Goal: Task Accomplishment & Management: Manage account settings

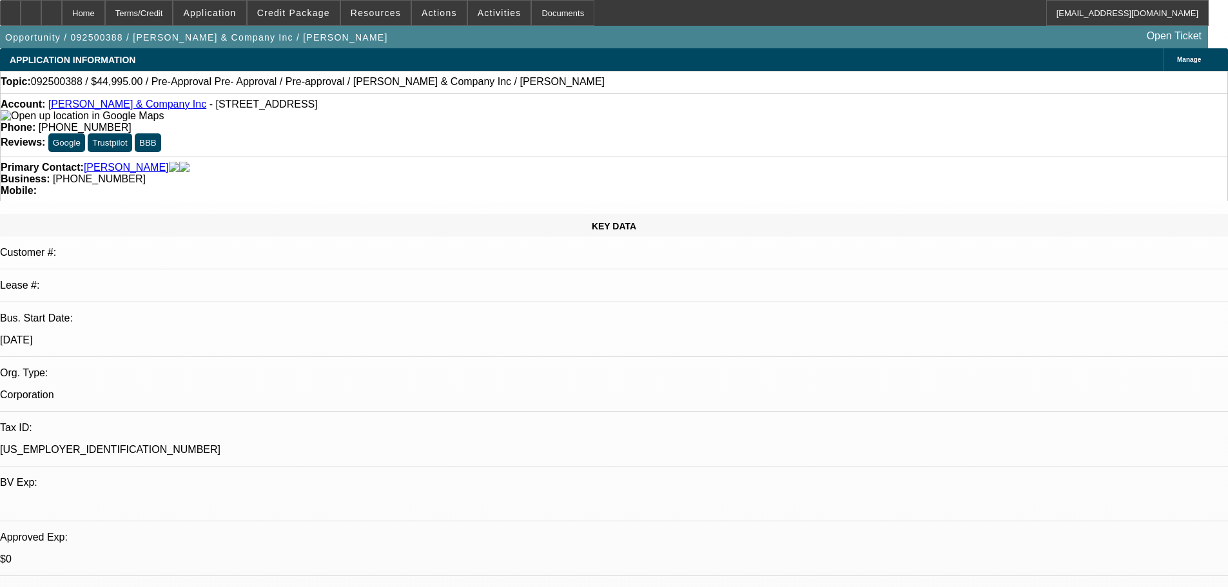
select select "0"
select select "0.1"
select select "4"
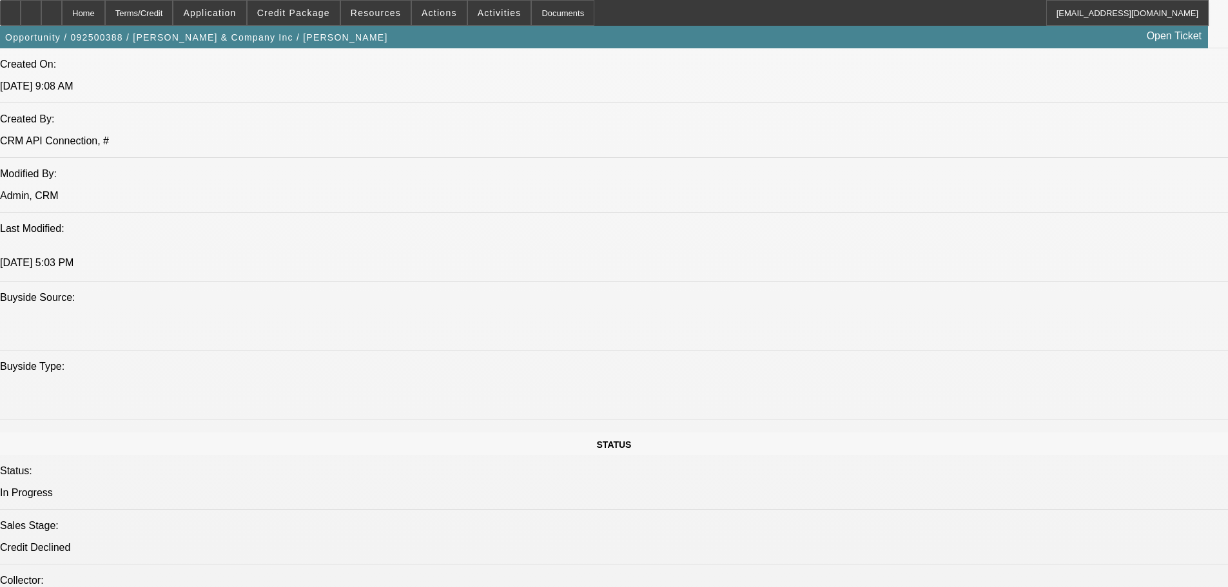
drag, startPoint x: 566, startPoint y: 300, endPoint x: 626, endPoint y: 539, distance: 246.6
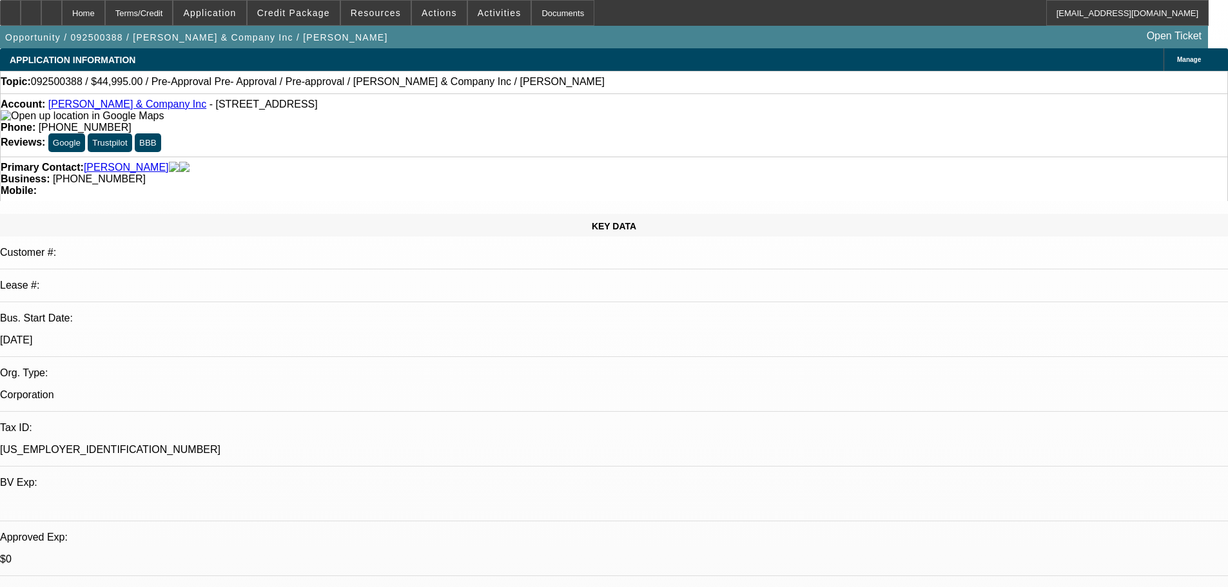
drag, startPoint x: 549, startPoint y: 219, endPoint x: 564, endPoint y: 97, distance: 123.3
drag, startPoint x: 613, startPoint y: 409, endPoint x: 620, endPoint y: 144, distance: 264.5
click at [437, 10] on span "Actions" at bounding box center [439, 13] width 35 height 10
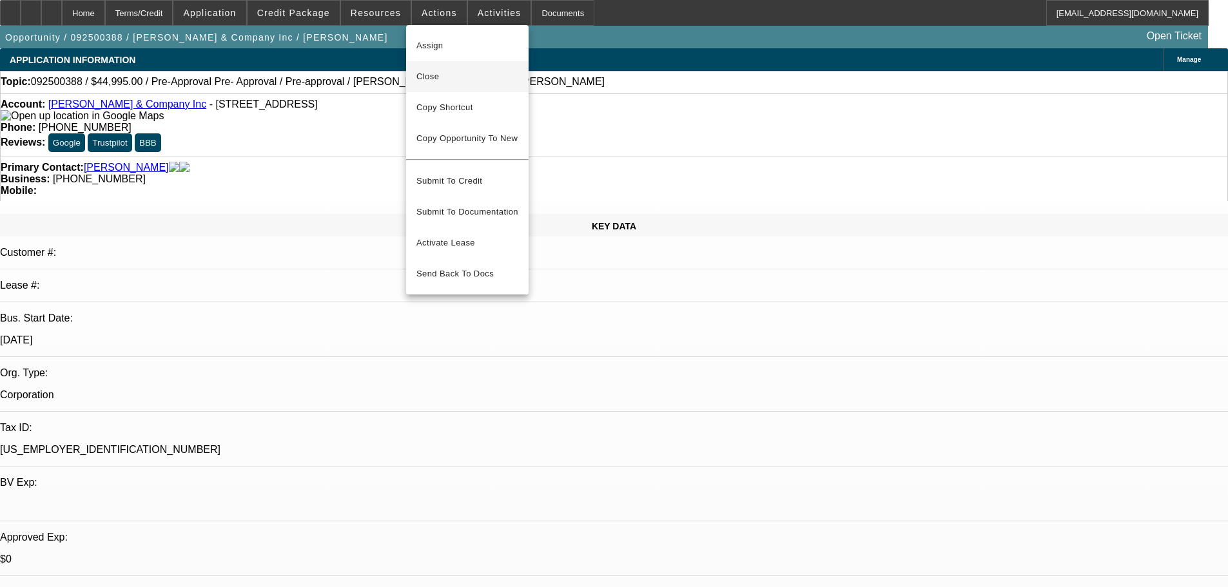
click at [491, 74] on span "Close" at bounding box center [468, 76] width 102 height 15
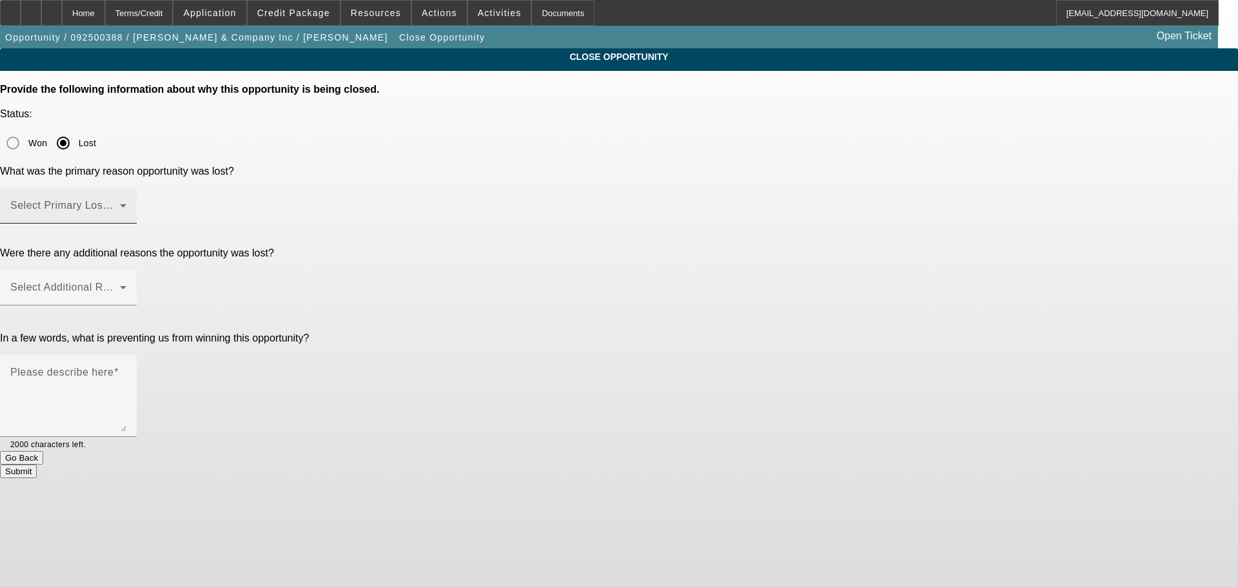
click at [120, 203] on span at bounding box center [65, 210] width 110 height 15
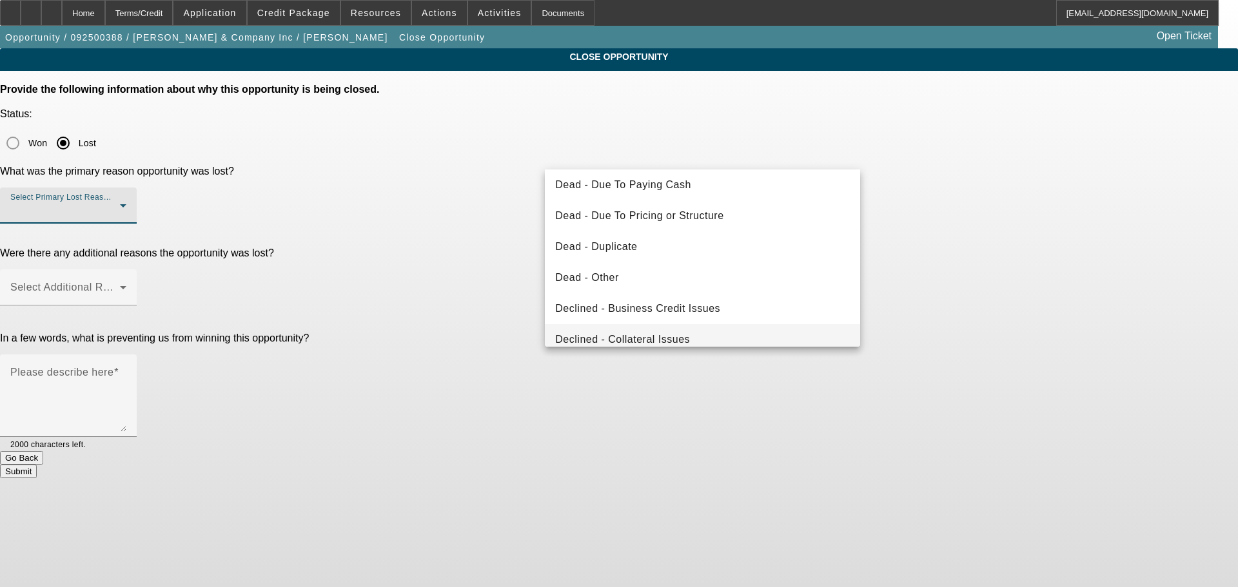
scroll to position [173, 0]
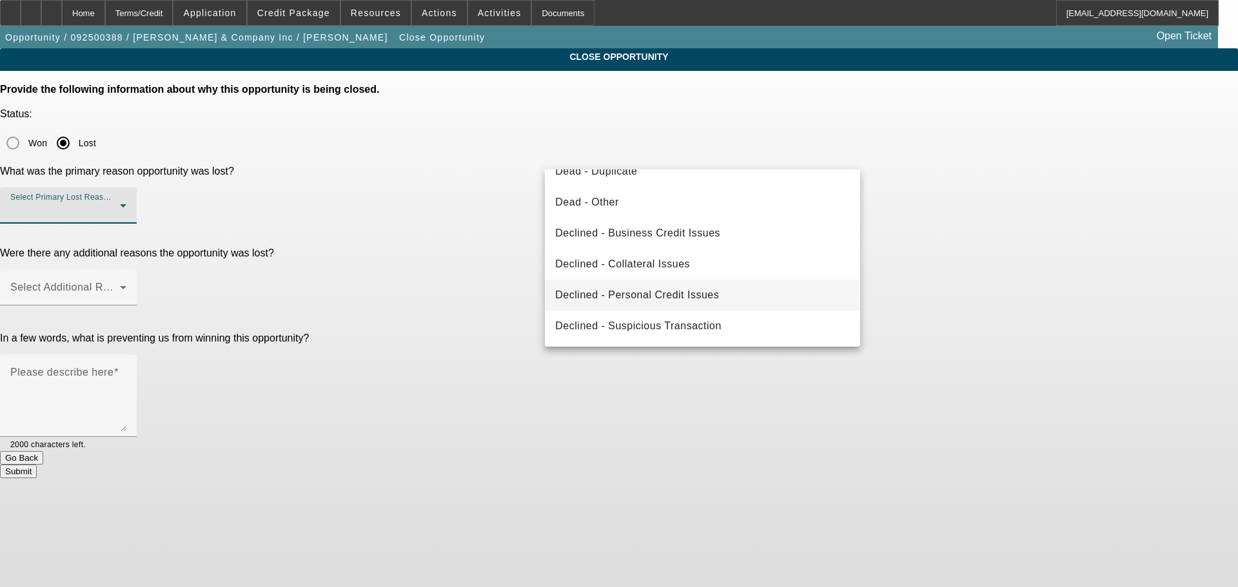
click at [745, 295] on mat-option "Declined - Personal Credit Issues" at bounding box center [702, 295] width 315 height 31
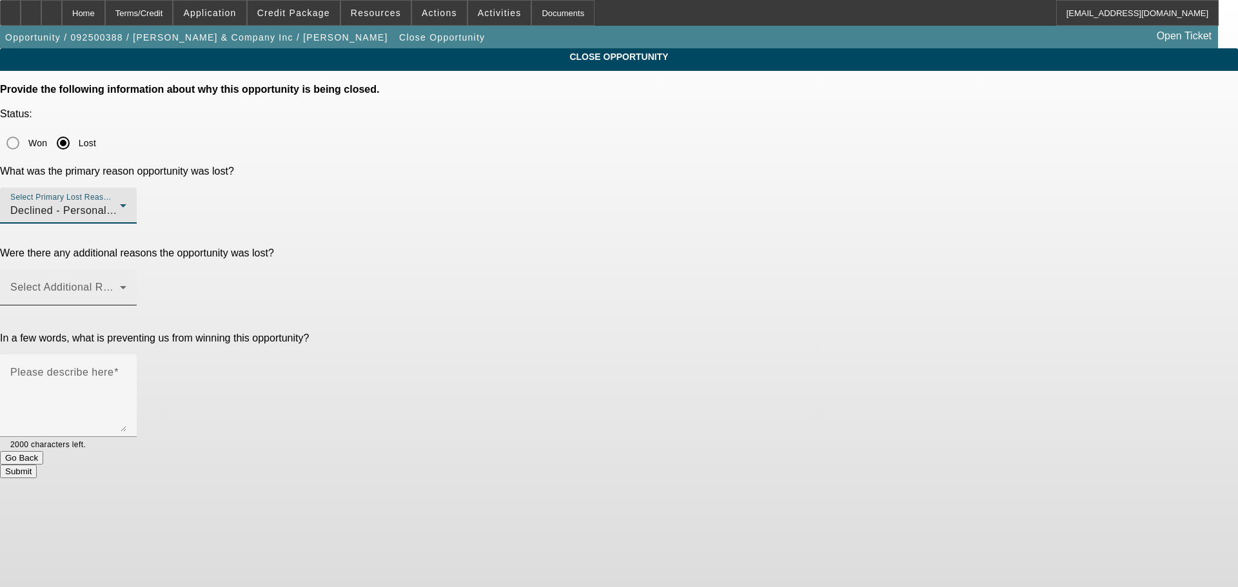
click at [120, 285] on span at bounding box center [65, 292] width 110 height 15
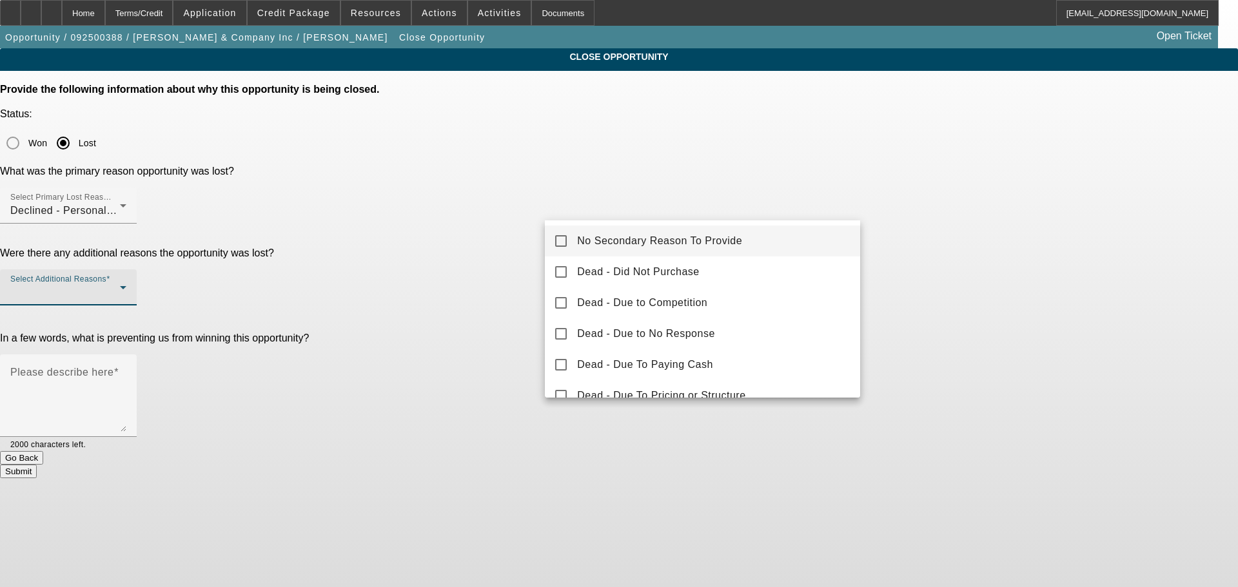
click at [680, 235] on span "No Secondary Reason To Provide" at bounding box center [659, 240] width 165 height 15
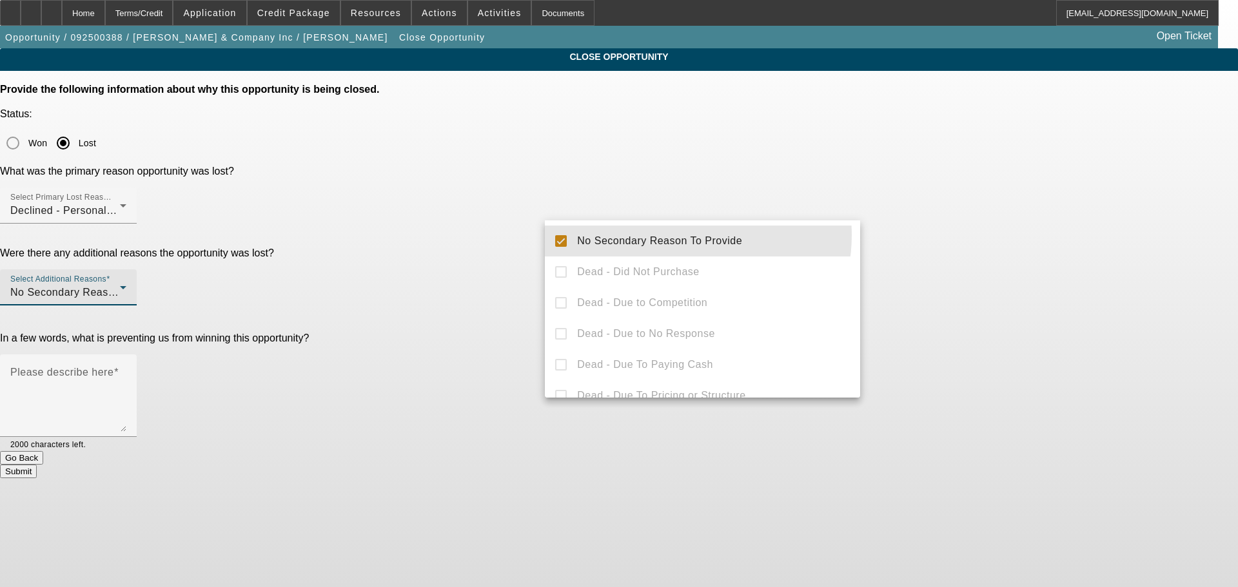
click at [1101, 226] on div at bounding box center [619, 293] width 1238 height 587
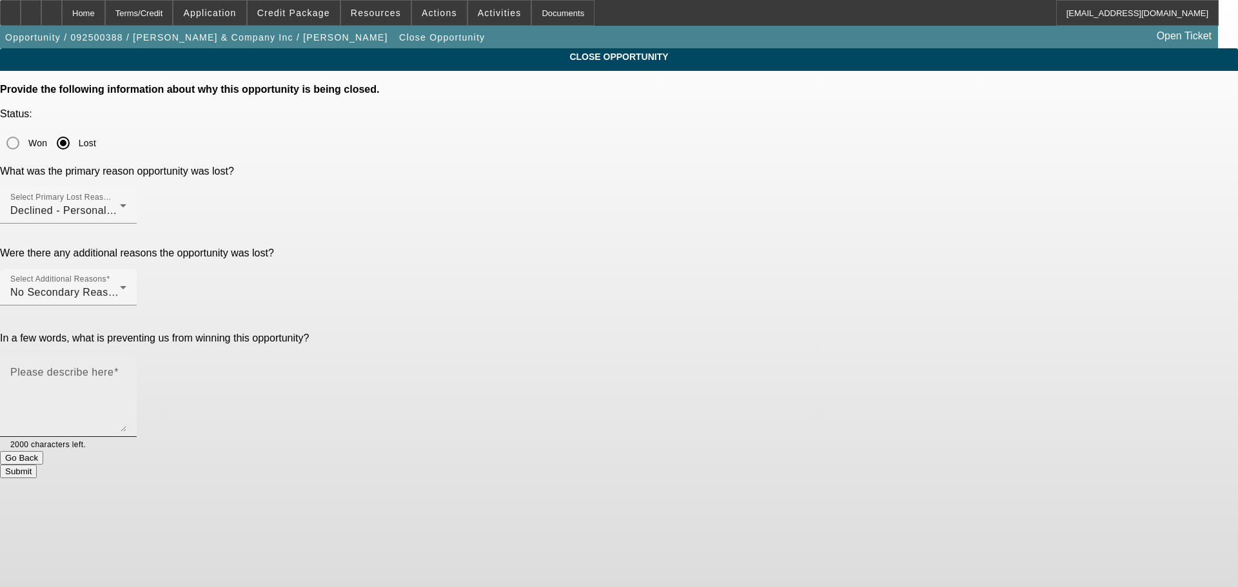
click at [126, 370] on textarea "Please describe here" at bounding box center [68, 401] width 116 height 62
type textarea "P"
click at [113, 367] on mat-label "Please describe here" at bounding box center [61, 372] width 103 height 11
click at [126, 370] on textarea "Please describe here" at bounding box center [68, 401] width 116 height 62
type textarea "R"
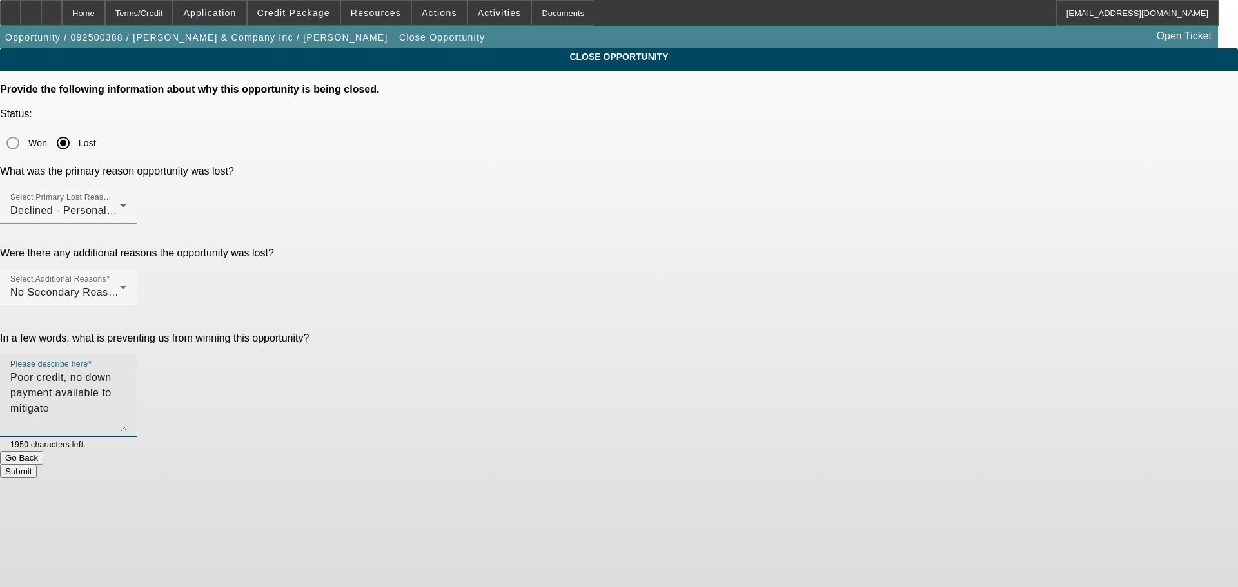
type textarea "Poor credit, no down payment available to mitigate"
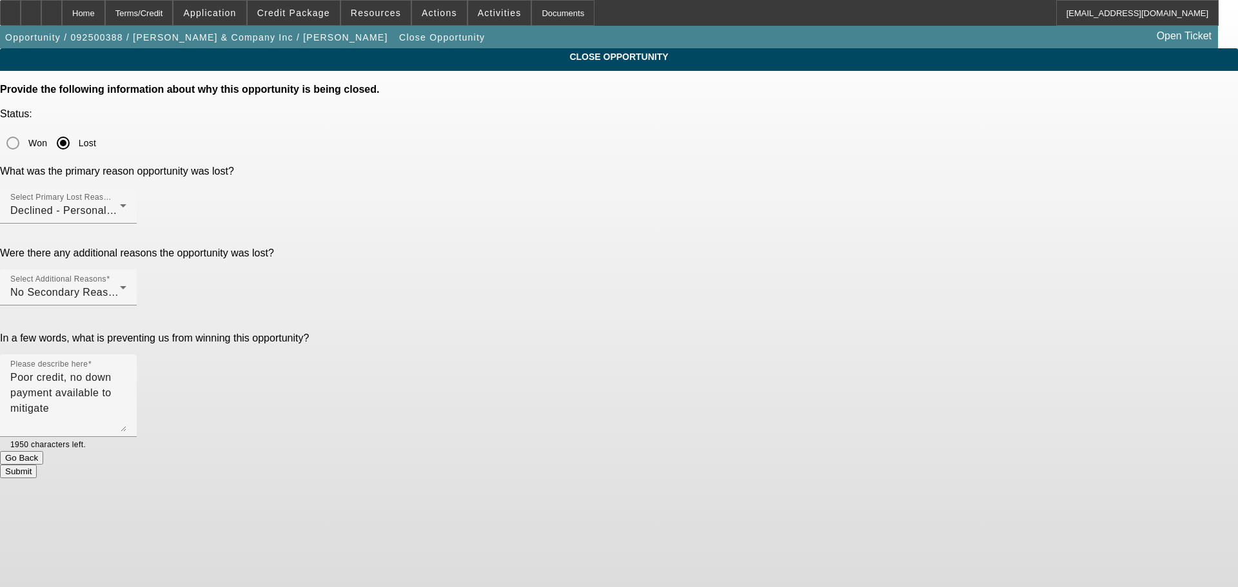
click at [37, 465] on button "Submit" at bounding box center [18, 472] width 37 height 14
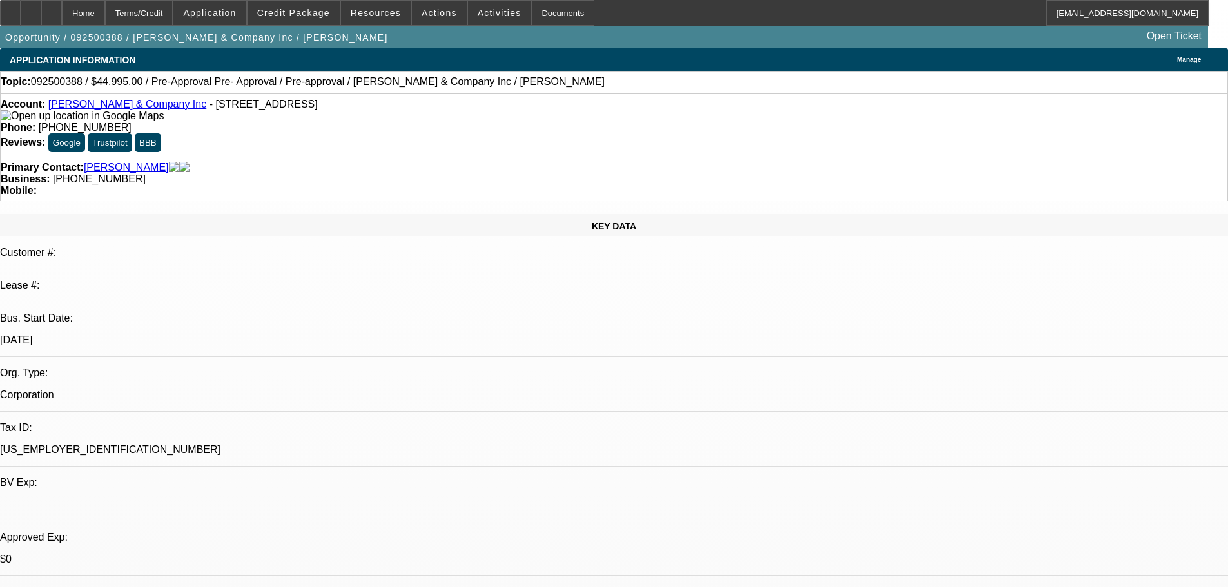
select select "0"
select select "0.1"
select select "4"
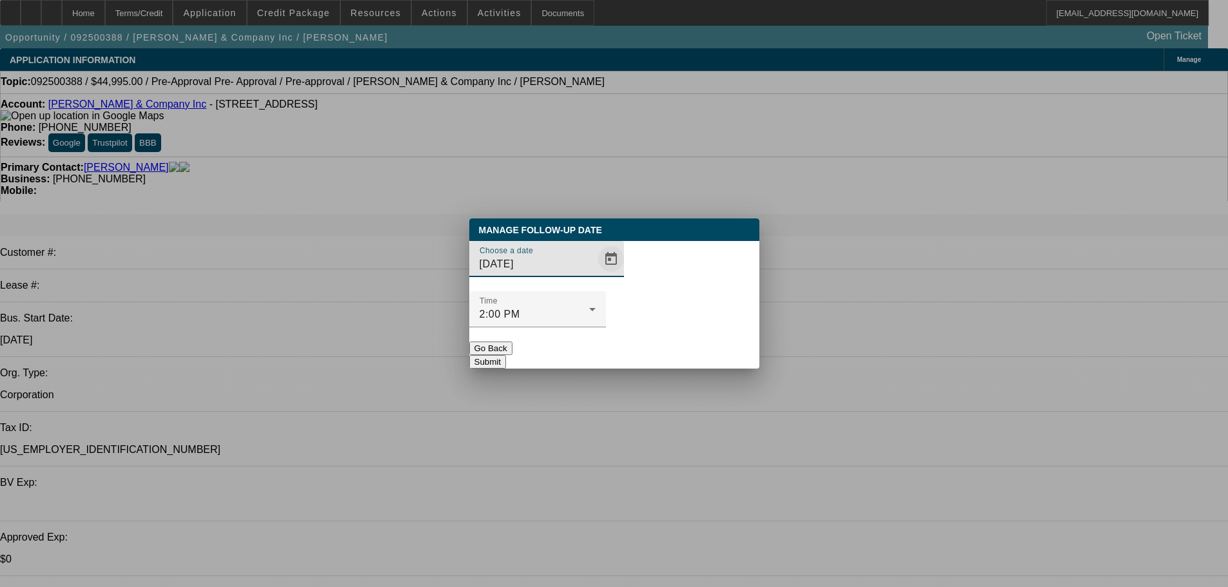
click at [599, 275] on span "Open calendar" at bounding box center [611, 259] width 31 height 31
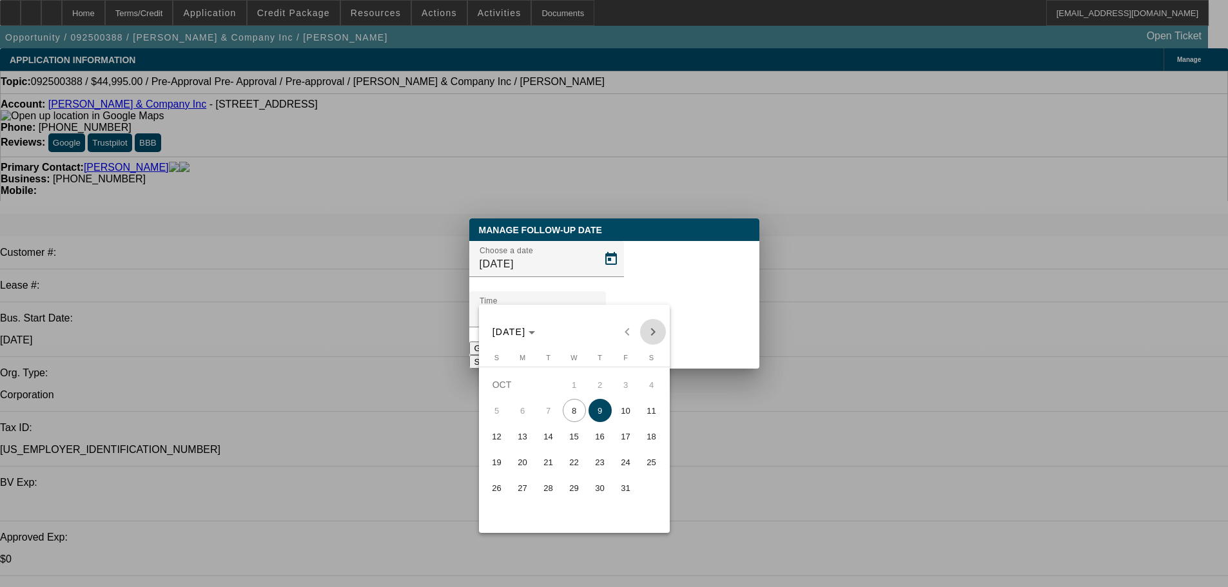
click at [649, 324] on span "Next month" at bounding box center [653, 332] width 26 height 26
click at [629, 409] on span "7" at bounding box center [626, 410] width 23 height 23
type input "11/7/2025"
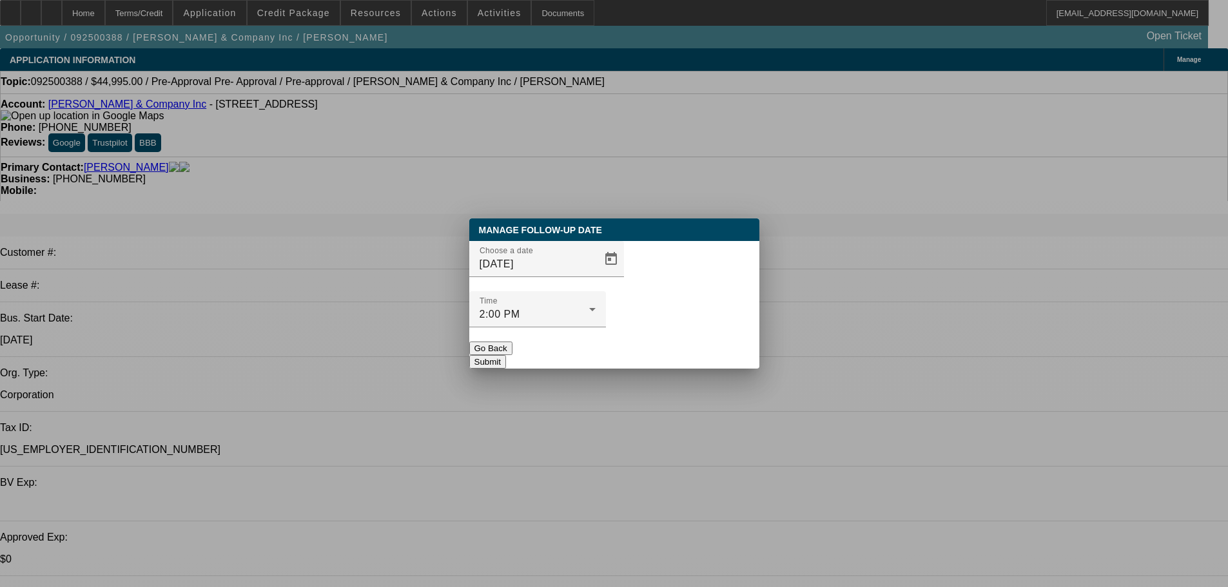
click at [506, 355] on button "Submit" at bounding box center [487, 362] width 37 height 14
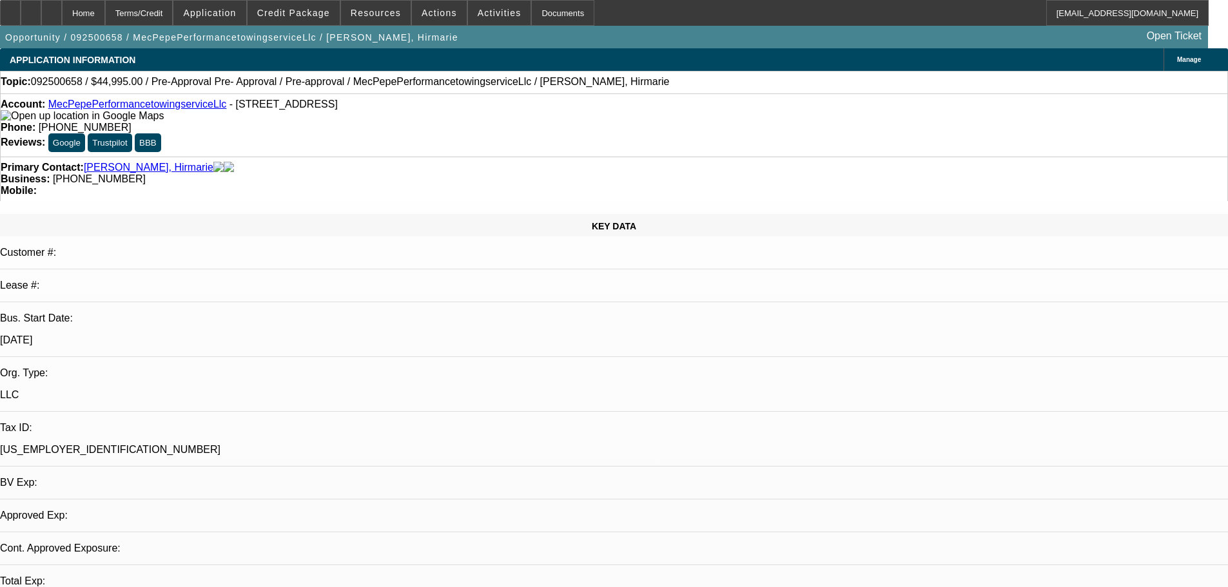
select select "0"
select select "0.1"
select select "4"
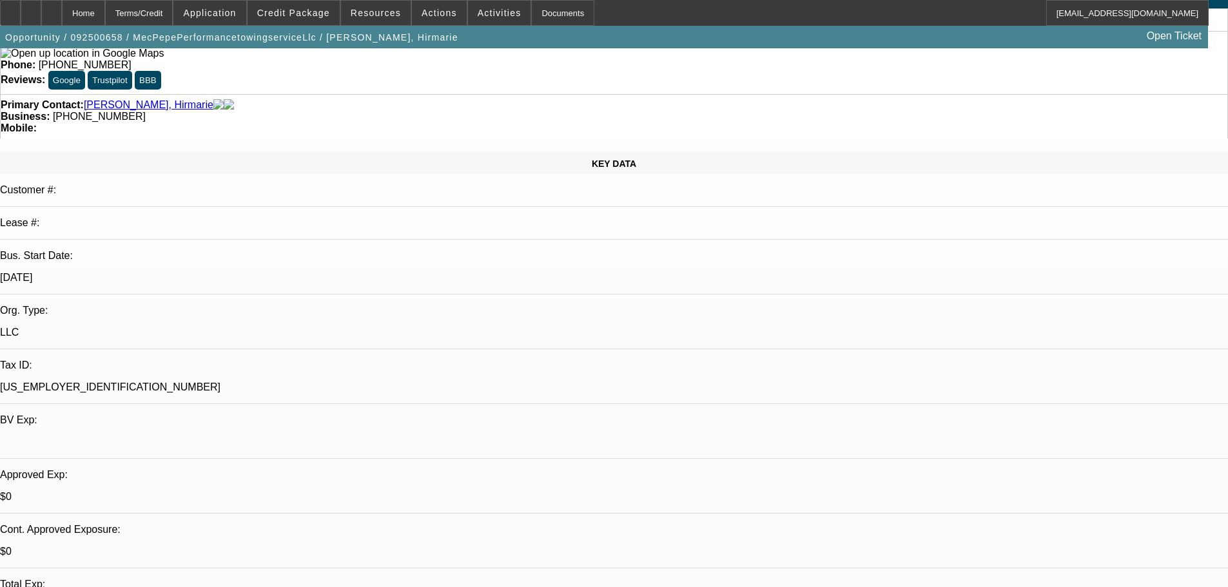
scroll to position [258, 0]
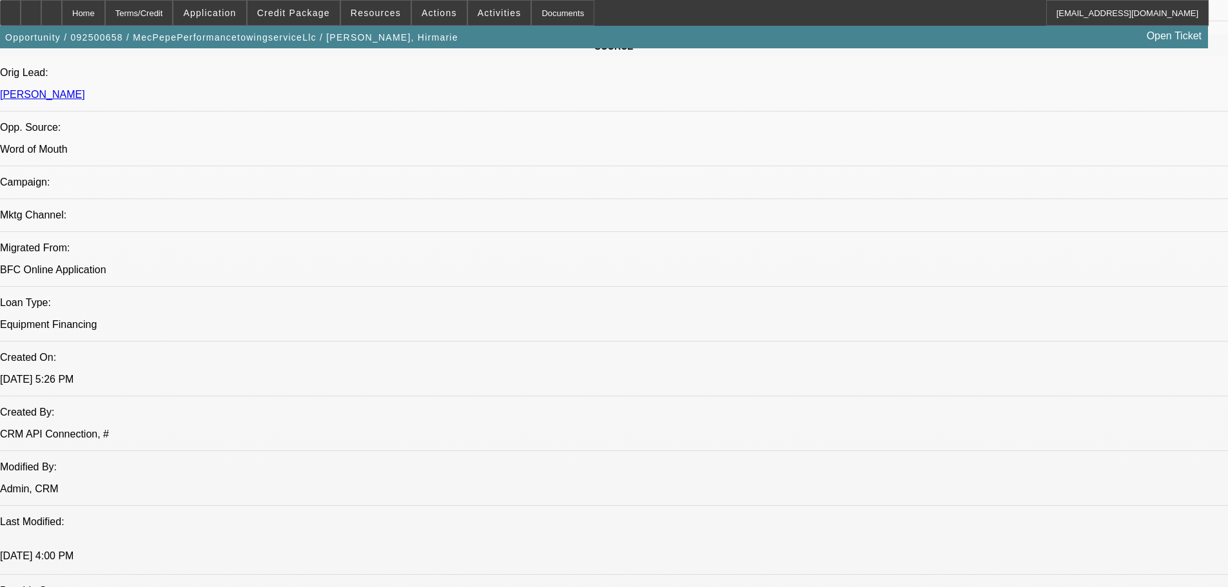
scroll to position [2076, 0]
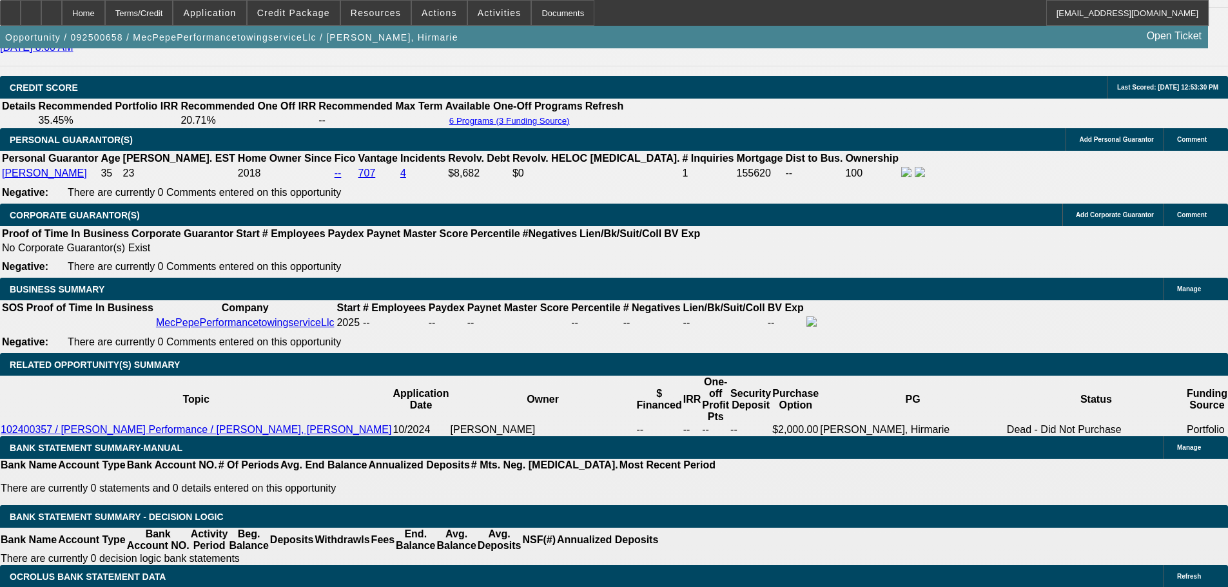
drag, startPoint x: 466, startPoint y: 348, endPoint x: 486, endPoint y: 518, distance: 171.5
